Goal: Task Accomplishment & Management: Use online tool/utility

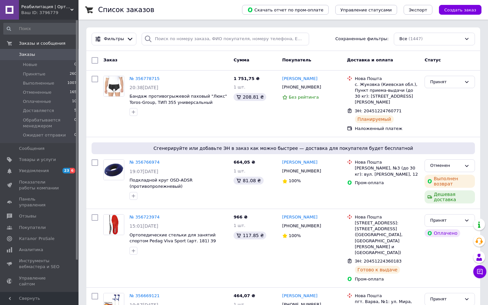
click at [36, 13] on div "Ваш ID: 3796779" at bounding box center [49, 13] width 57 height 6
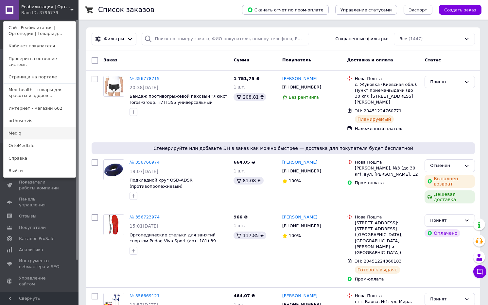
click at [20, 130] on link "Mediq" at bounding box center [40, 133] width 72 height 12
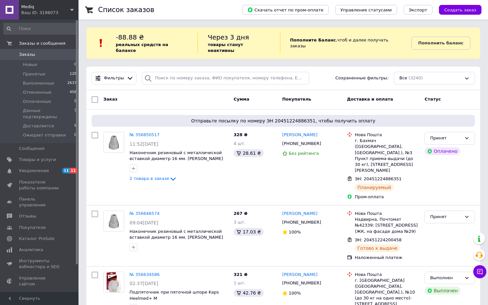
click at [35, 12] on div "Ваш ID: 3198073" at bounding box center [49, 13] width 57 height 6
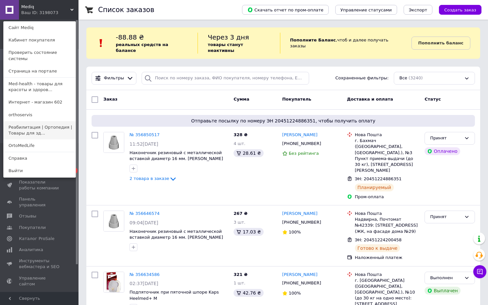
click at [32, 126] on link "Реабилитация | Ортопедия | Товары для зд..." at bounding box center [40, 130] width 72 height 18
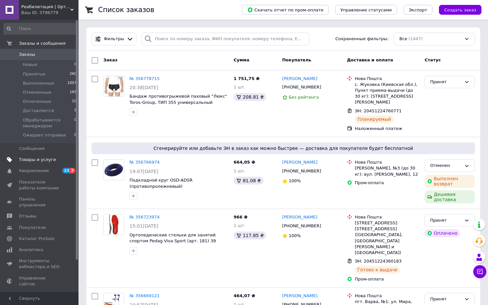
click at [42, 157] on span "Товары и услуги" at bounding box center [37, 160] width 37 height 6
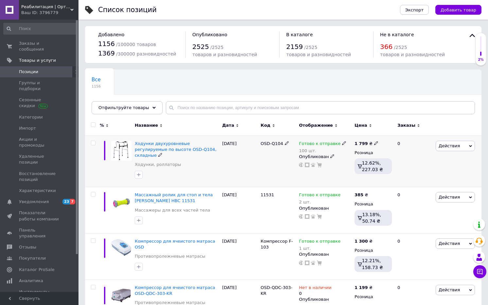
click at [452, 147] on span "Действия" at bounding box center [448, 146] width 21 height 5
click at [407, 180] on li "Копировать" at bounding box center [428, 176] width 93 height 9
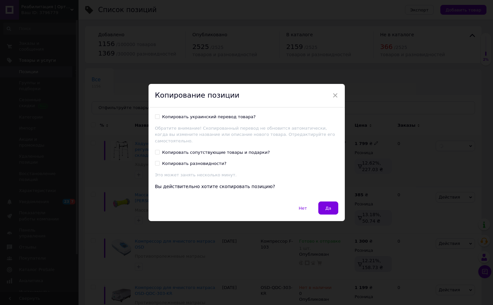
click at [210, 120] on div "Копировать украинский перевод товара?" at bounding box center [209, 117] width 94 height 6
click at [159, 119] on input "Копировать украинский перевод товара?" at bounding box center [157, 116] width 4 height 4
checkbox input "true"
click at [324, 205] on button "Да" at bounding box center [328, 208] width 20 height 13
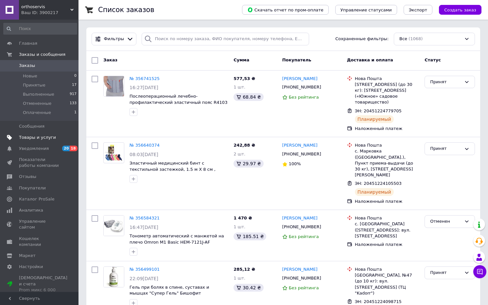
click at [41, 139] on span "Товары и услуги" at bounding box center [37, 138] width 37 height 6
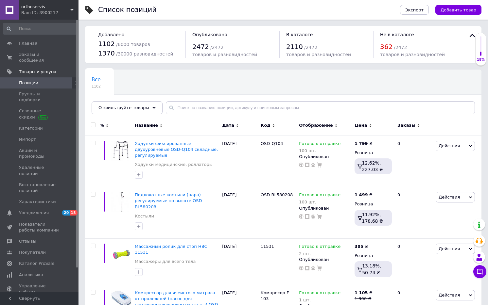
drag, startPoint x: 359, startPoint y: 79, endPoint x: 353, endPoint y: 78, distance: 5.6
click at [359, 79] on div "Все 1102 Акции месяца 624 Удалить Редактировать Ok Отфильтровано... Сохранить" at bounding box center [283, 95] width 396 height 54
click at [453, 144] on span "Действия" at bounding box center [448, 146] width 21 height 5
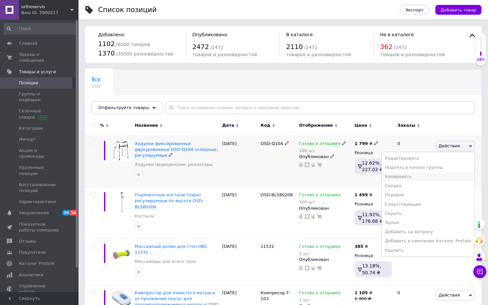
click at [415, 175] on li "Копировать" at bounding box center [428, 176] width 93 height 9
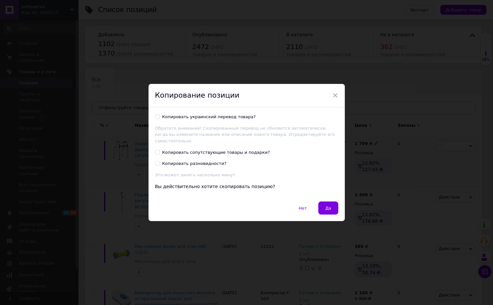
click at [197, 118] on div "Копировать украинский перевод товара?" at bounding box center [209, 117] width 94 height 6
click at [159, 118] on input "Копировать украинский перевод товара?" at bounding box center [157, 116] width 4 height 4
checkbox input "true"
click at [329, 206] on span "Да" at bounding box center [328, 208] width 6 height 5
